Goal: Find specific page/section: Find specific page/section

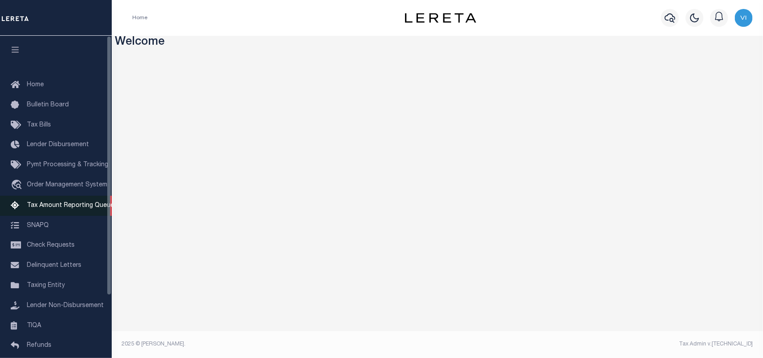
click at [28, 202] on link "Tax Amount Reporting Queue" at bounding box center [56, 206] width 112 height 20
click at [745, 21] on img "button" at bounding box center [744, 18] width 18 height 18
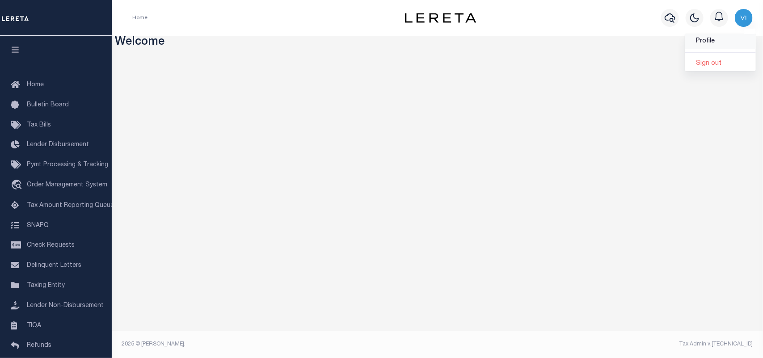
click at [714, 44] on span "Profile" at bounding box center [705, 41] width 19 height 6
